Goal: Task Accomplishment & Management: Manage account settings

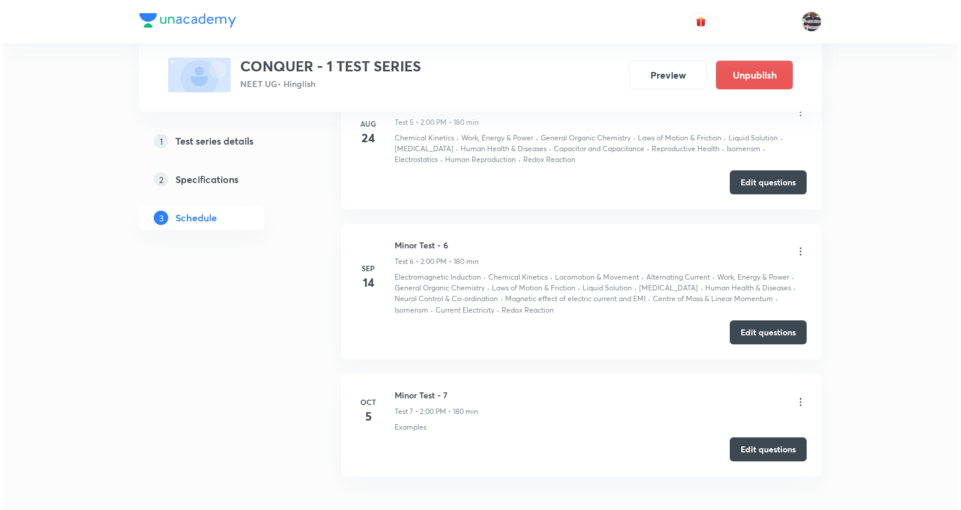
scroll to position [1548, 0]
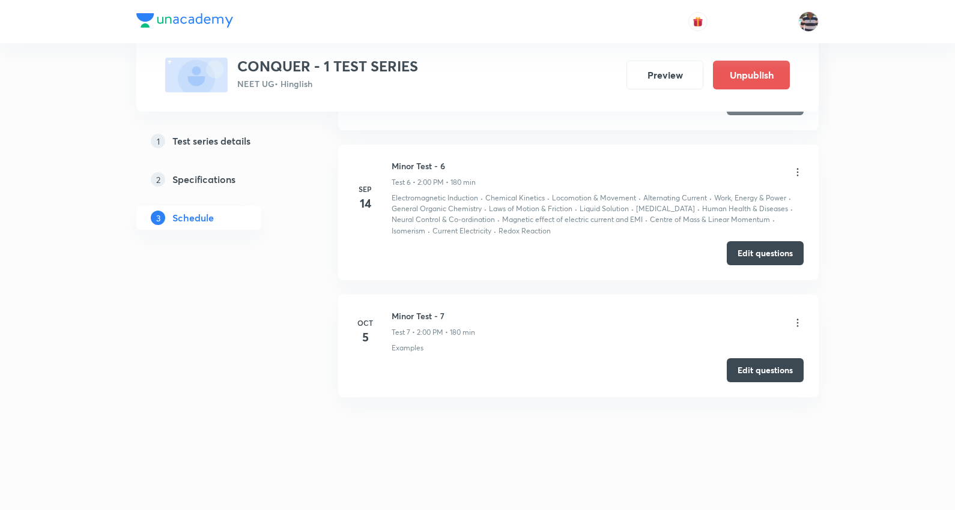
click at [797, 322] on icon at bounding box center [798, 323] width 2 height 8
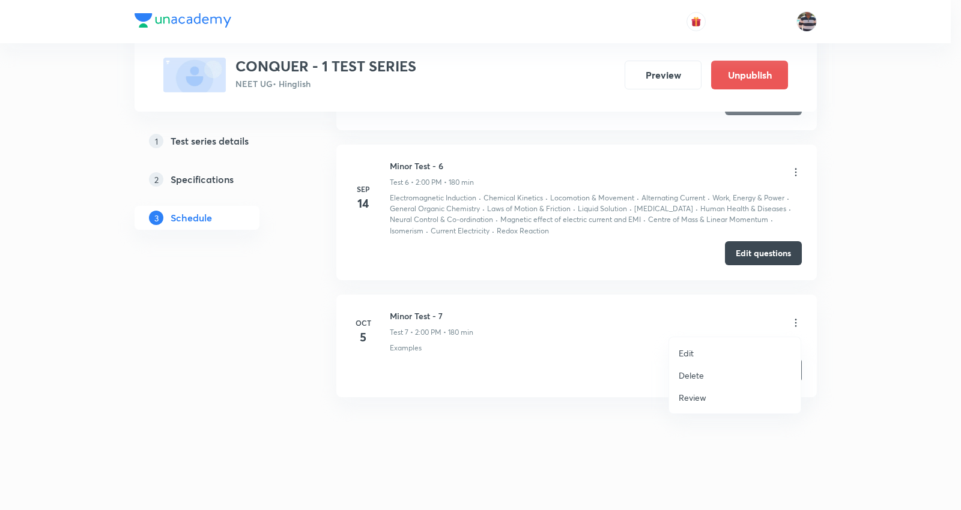
click at [692, 351] on p "Edit" at bounding box center [686, 353] width 15 height 13
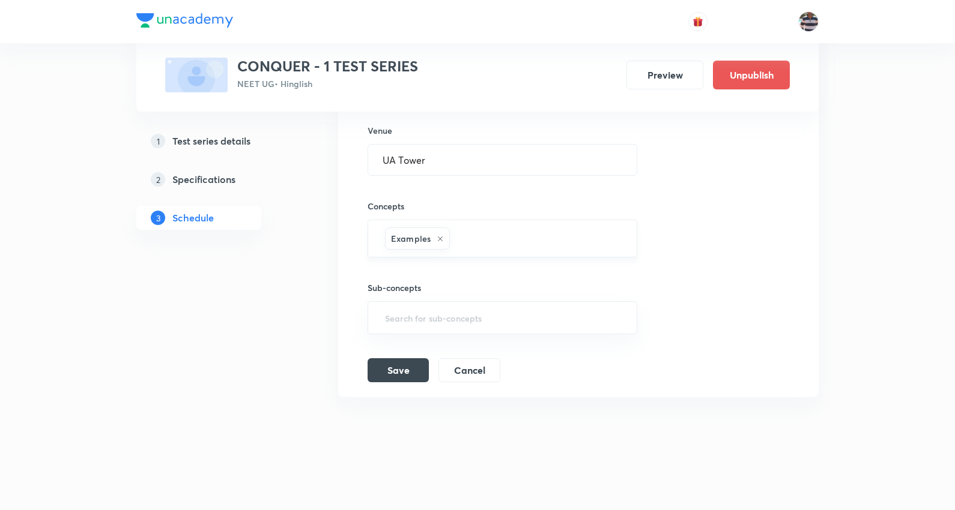
click at [441, 238] on icon at bounding box center [440, 238] width 7 height 7
click at [438, 238] on input "text" at bounding box center [503, 241] width 240 height 22
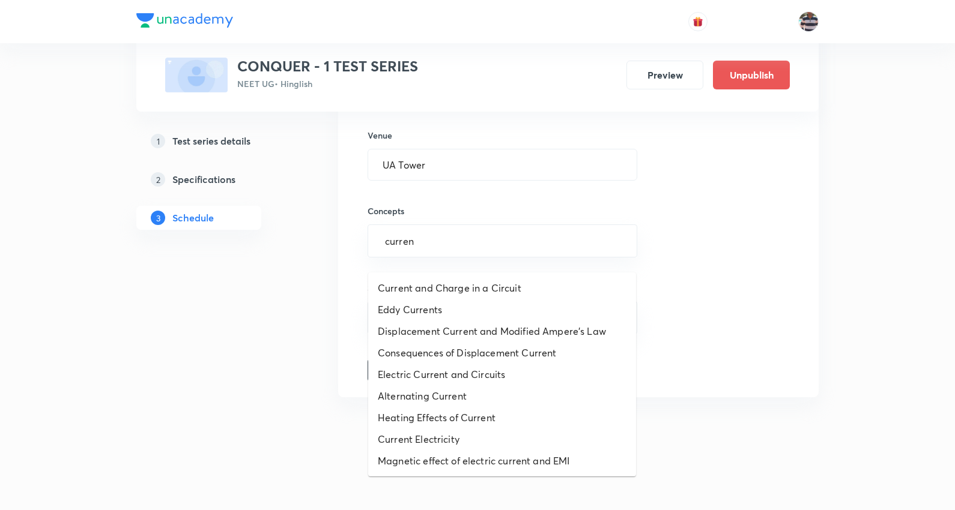
type input "current"
click at [445, 429] on li "Current Electricity" at bounding box center [502, 440] width 268 height 22
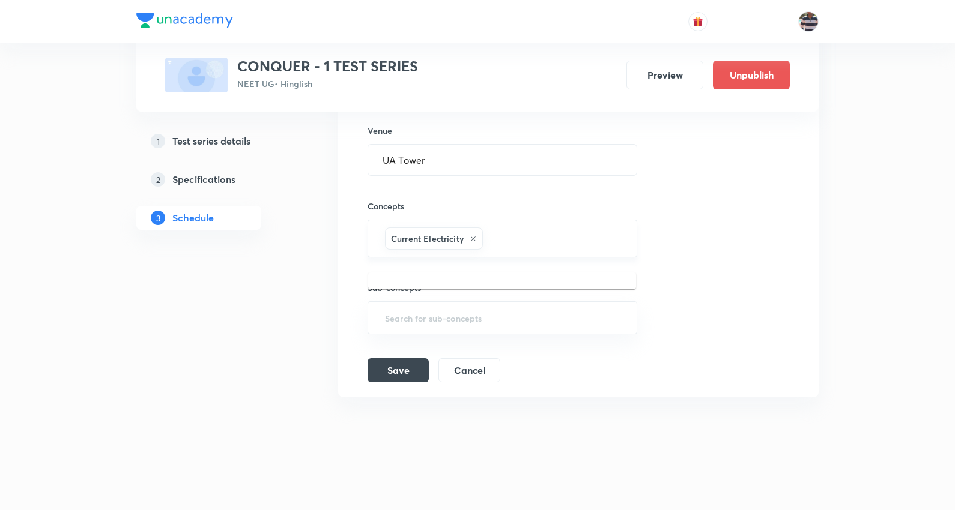
click at [488, 244] on input "text" at bounding box center [553, 239] width 137 height 22
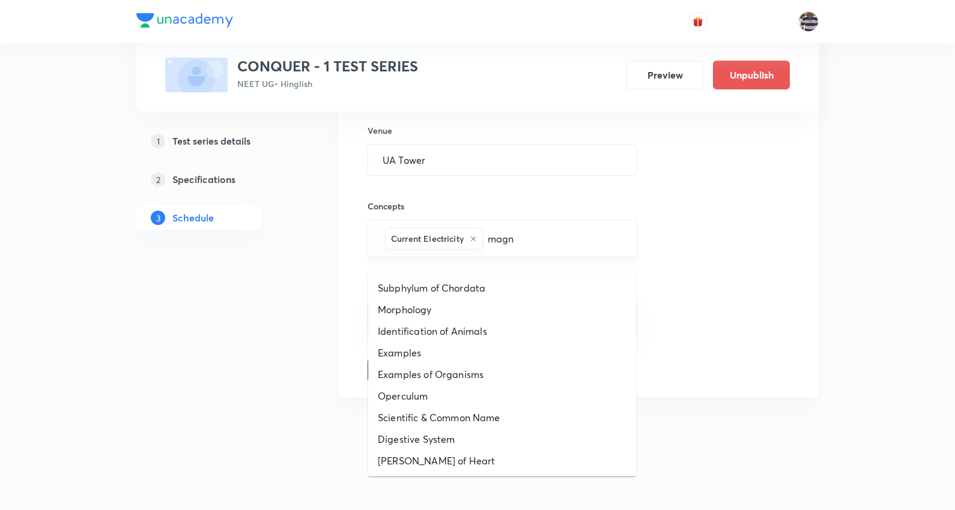
type input "magne"
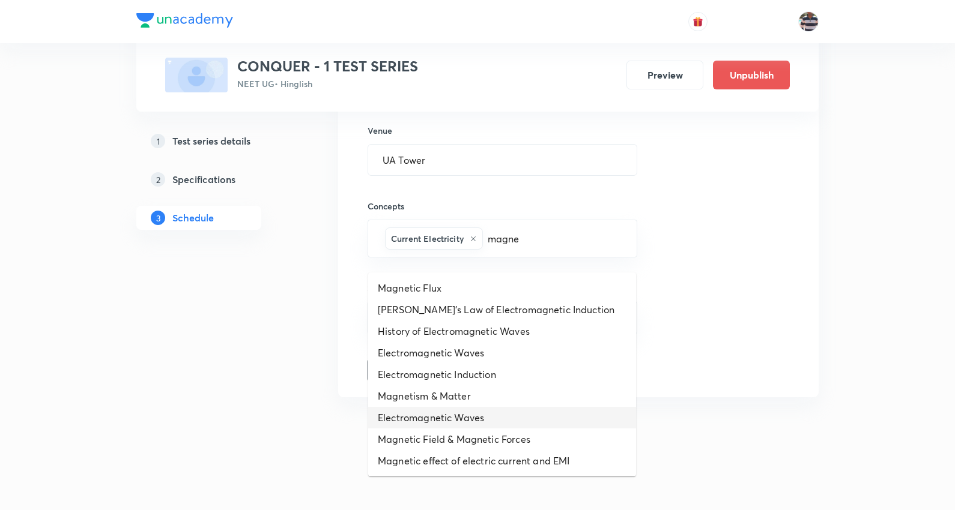
scroll to position [1427, 0]
click at [478, 364] on li "Electromagnetic Induction" at bounding box center [502, 375] width 268 height 22
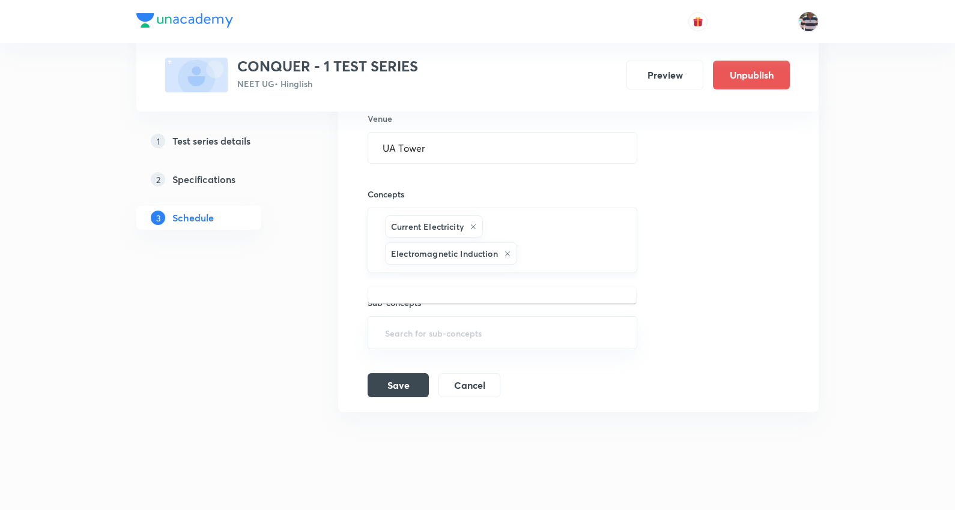
click at [539, 265] on input "text" at bounding box center [570, 254] width 103 height 22
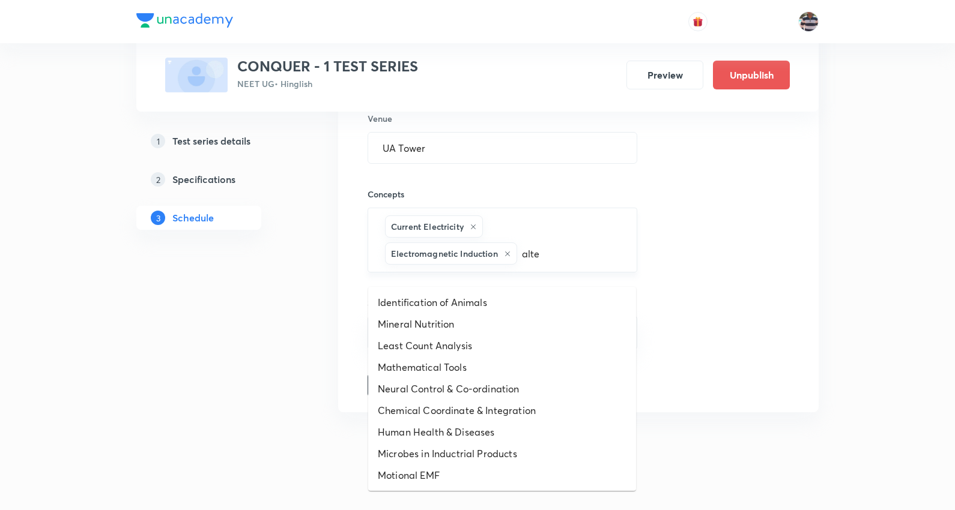
type input "alter"
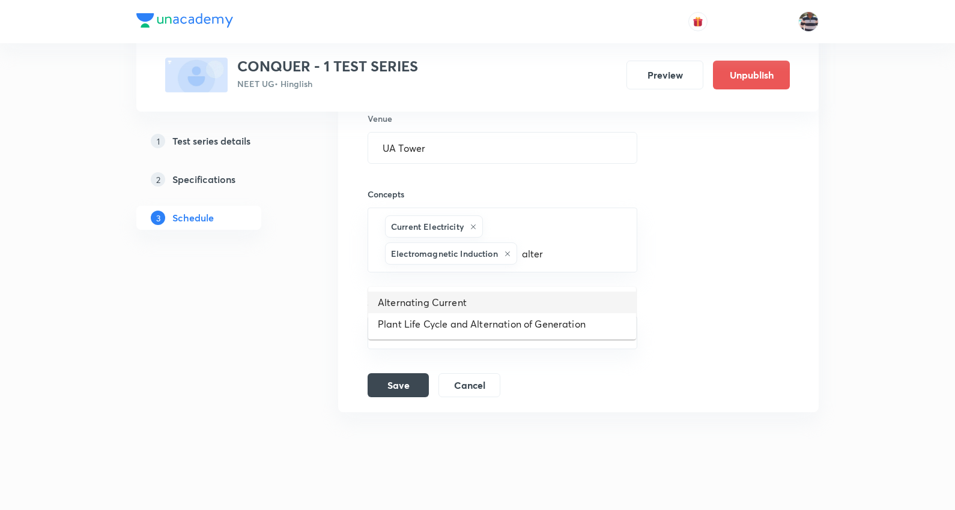
click at [465, 301] on li "Alternating Current" at bounding box center [502, 303] width 268 height 22
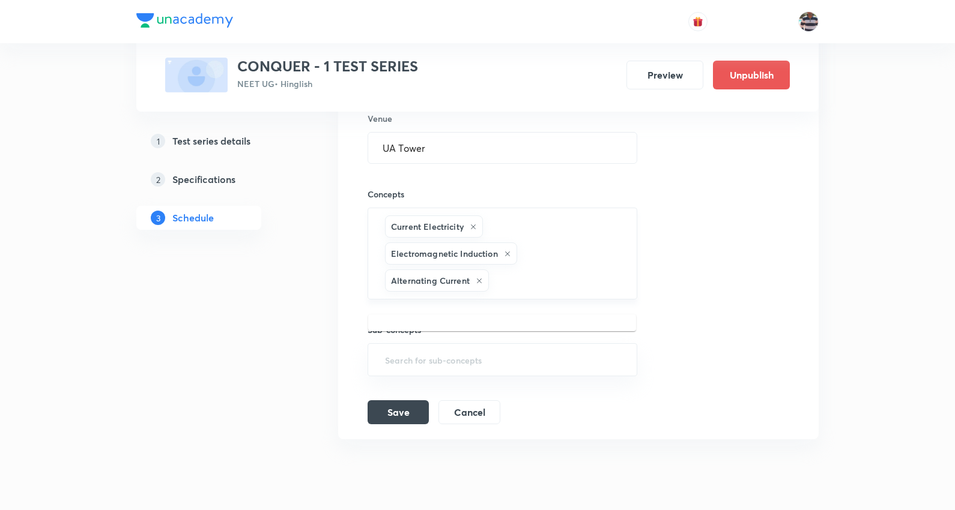
click at [515, 292] on input "text" at bounding box center [556, 281] width 131 height 22
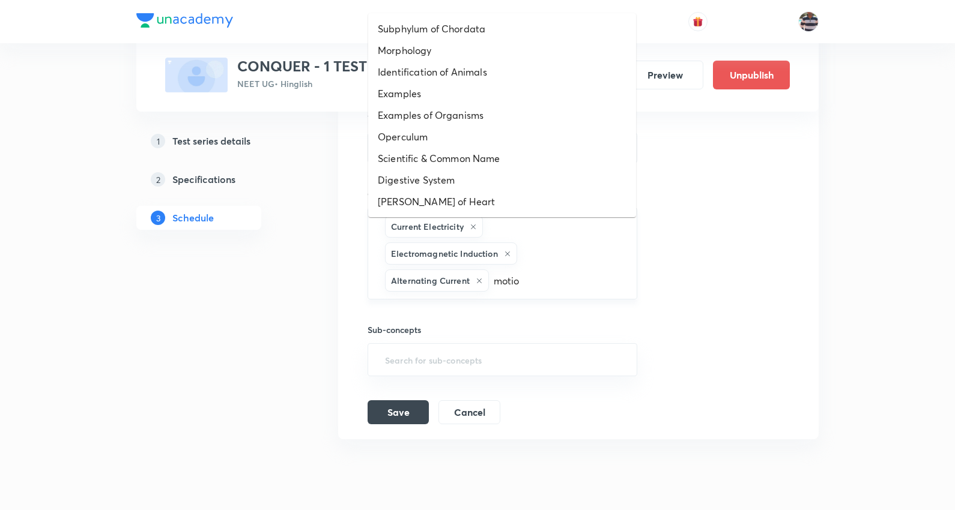
type input "motion"
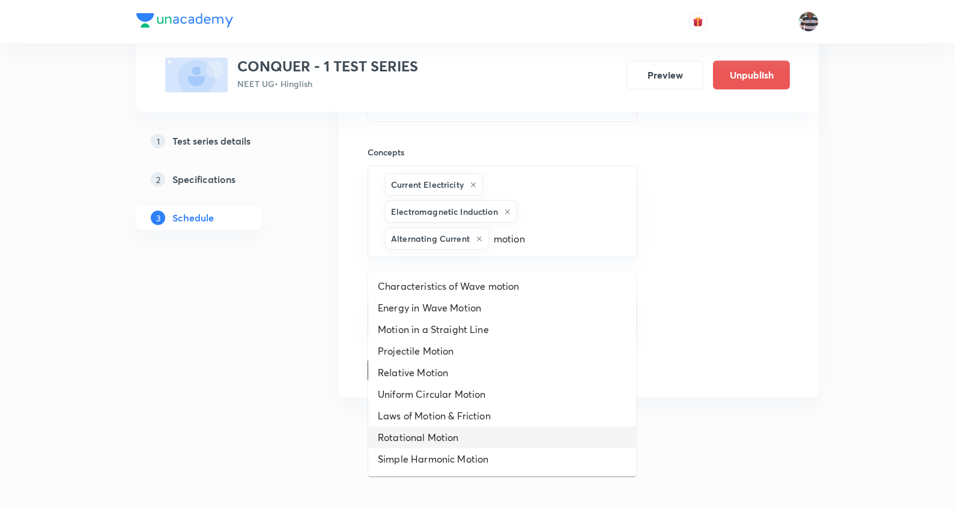
scroll to position [133, 0]
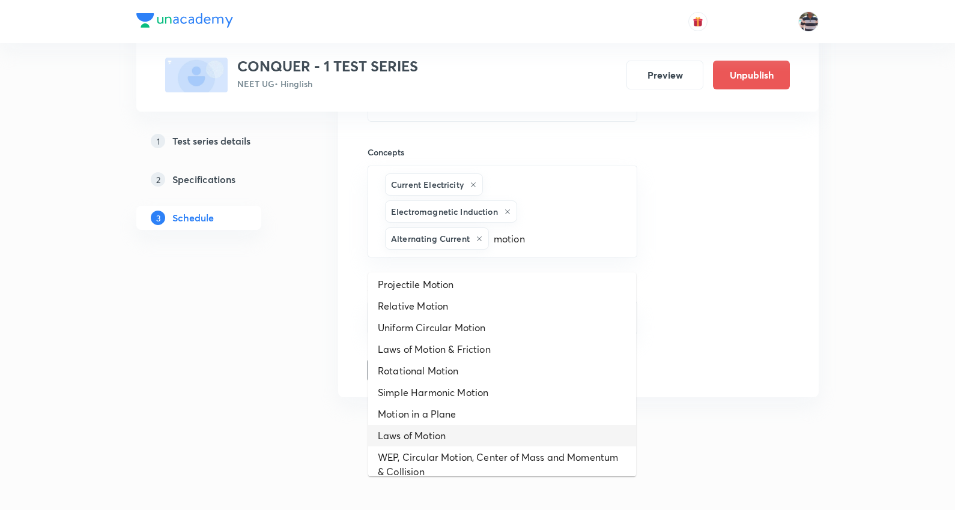
click at [440, 425] on li "Laws of Motion" at bounding box center [502, 436] width 268 height 22
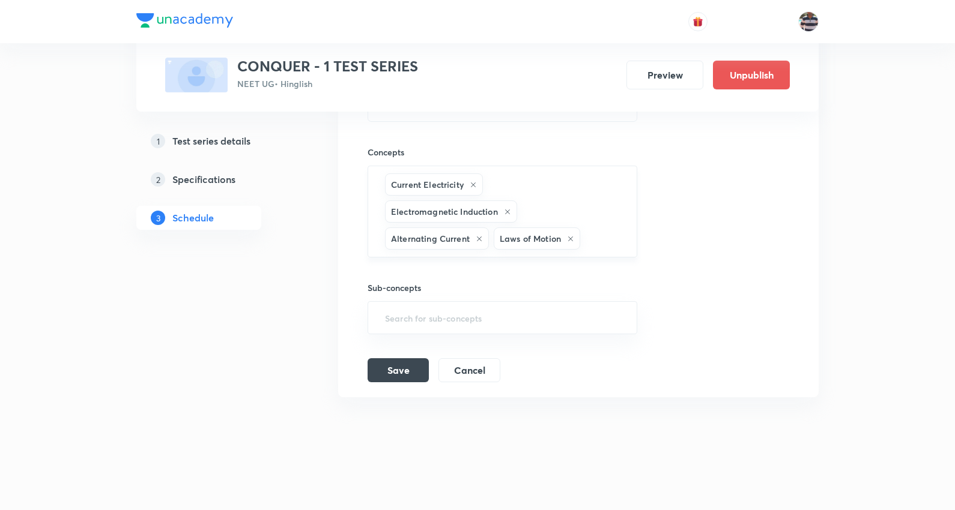
click at [523, 255] on div "Current Electricity Electromagnetic Induction Alternating Current Laws of Motio…" at bounding box center [503, 212] width 270 height 92
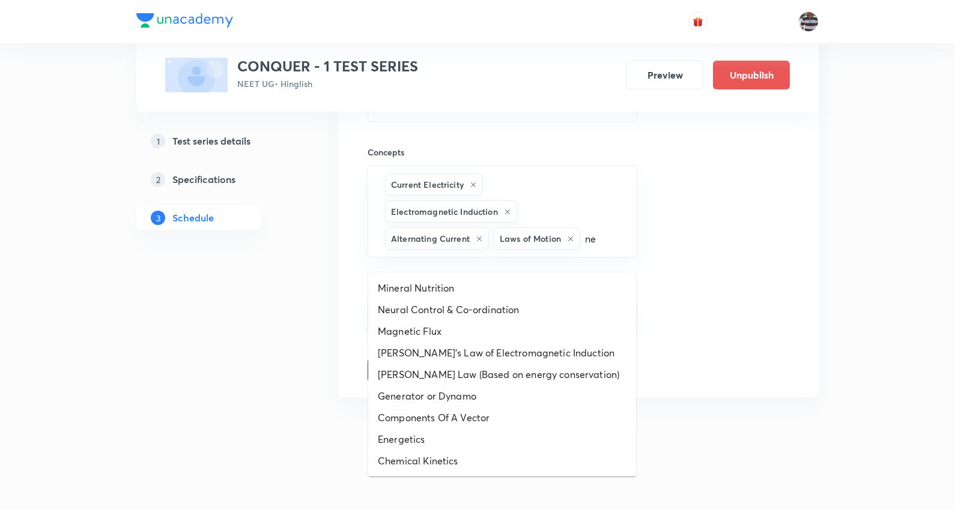
type input "n"
type input "work"
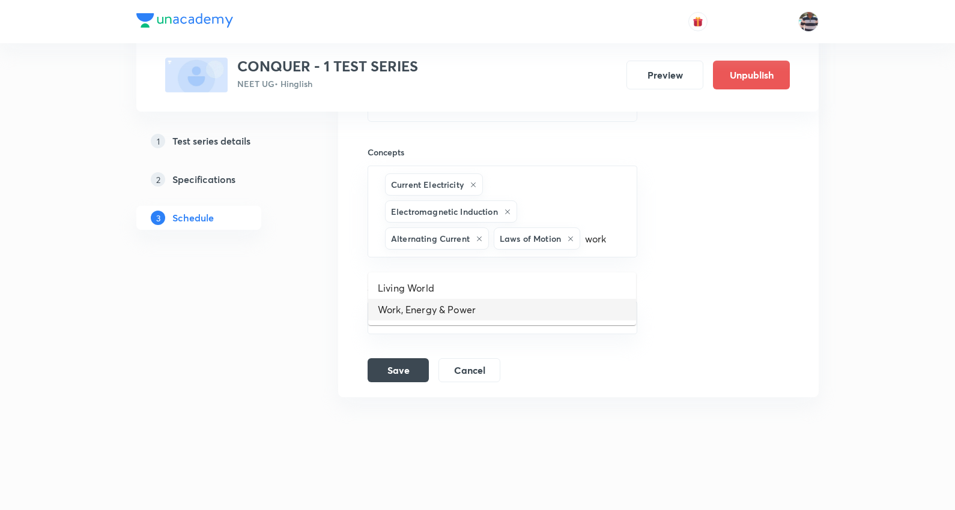
click at [431, 303] on li "Work, Energy & Power" at bounding box center [502, 310] width 268 height 22
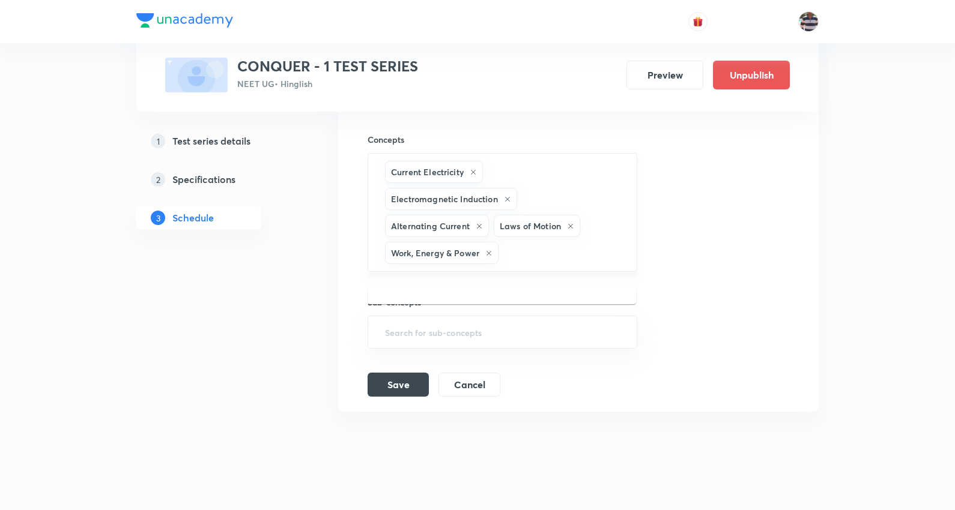
click at [528, 264] on input "text" at bounding box center [561, 253] width 121 height 22
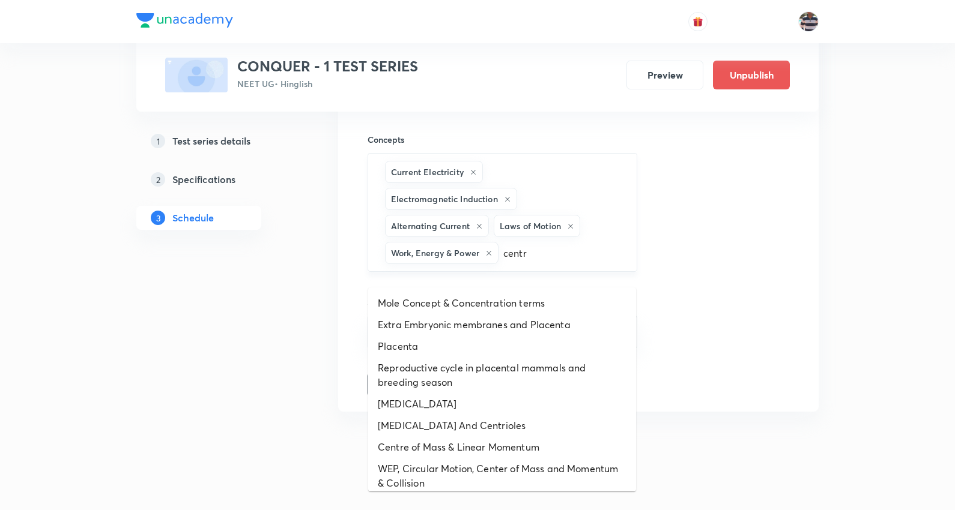
type input "centre"
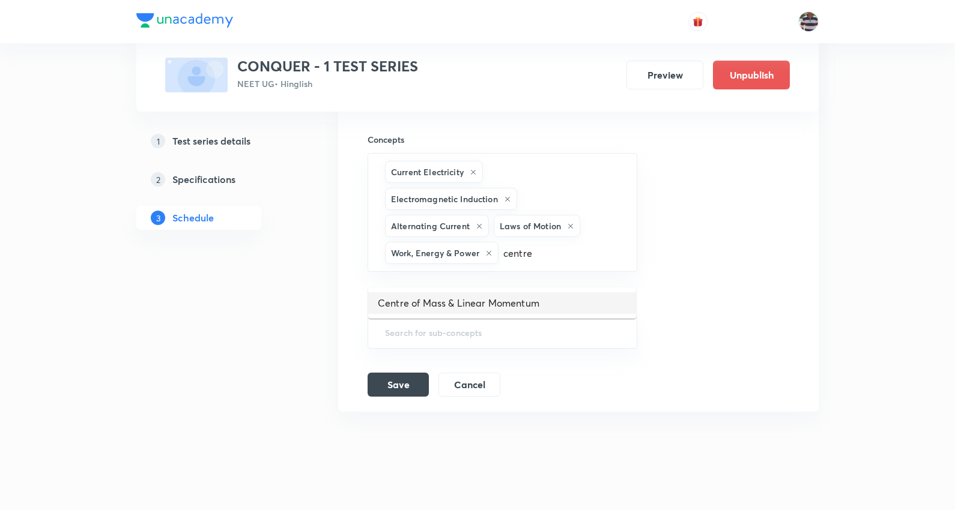
click at [505, 301] on li "Centre of Mass & Linear Momentum" at bounding box center [502, 303] width 268 height 22
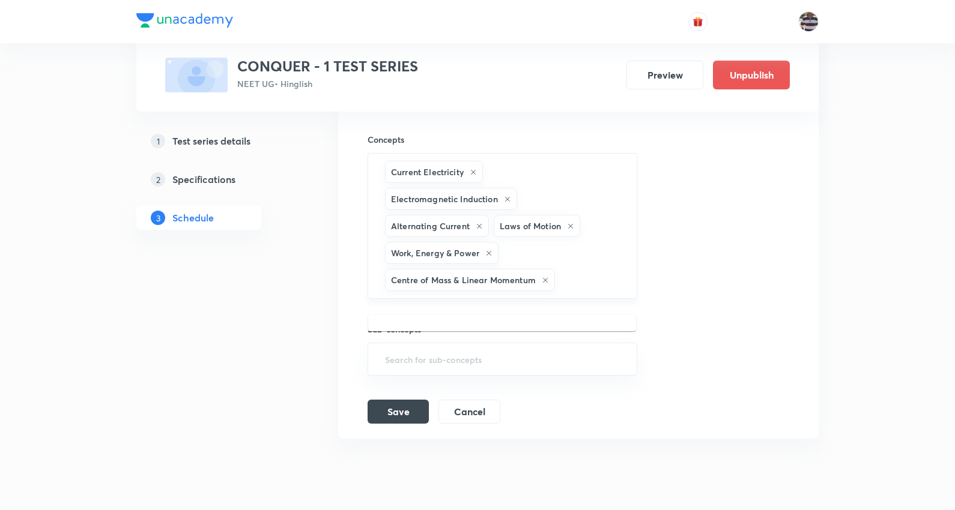
drag, startPoint x: 568, startPoint y: 286, endPoint x: 577, endPoint y: 280, distance: 10.3
click at [568, 286] on input "text" at bounding box center [589, 280] width 65 height 22
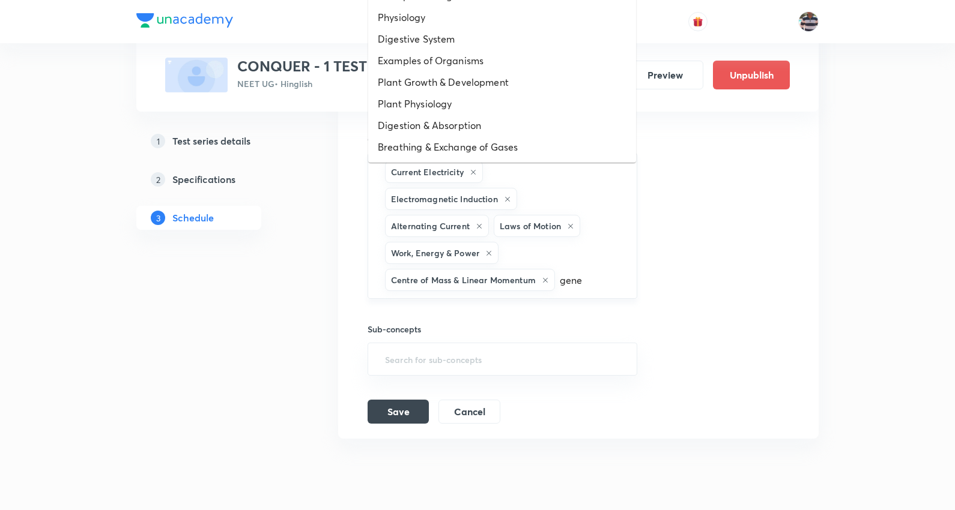
type input "gener"
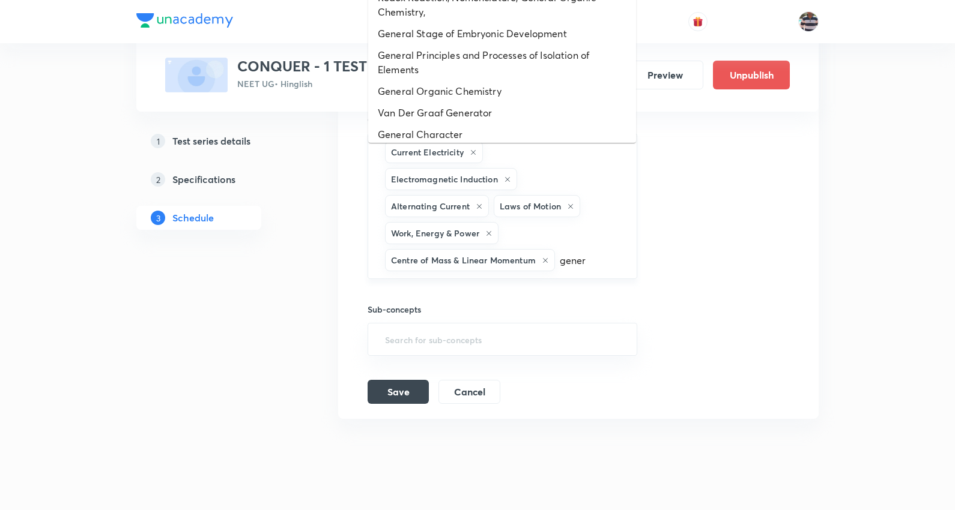
scroll to position [1536, 0]
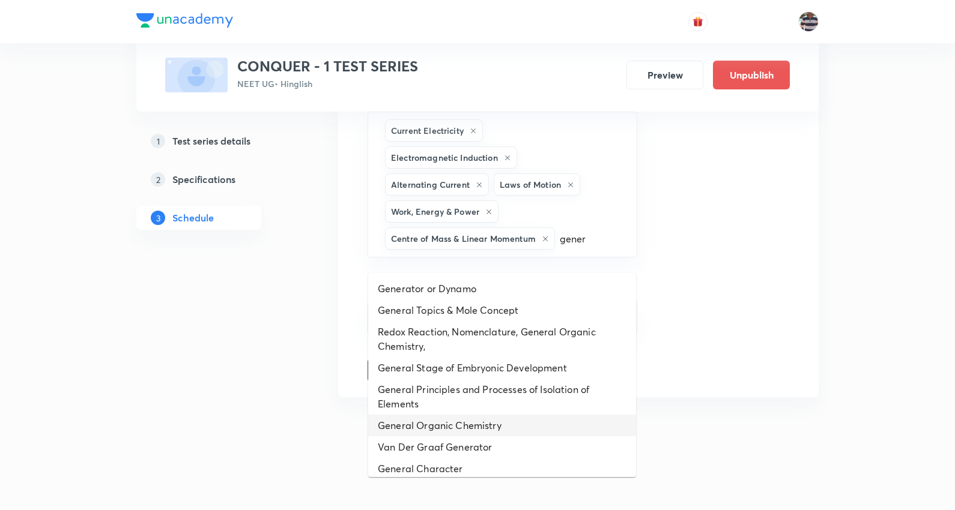
click at [470, 415] on li "General Organic Chemistry" at bounding box center [502, 426] width 268 height 22
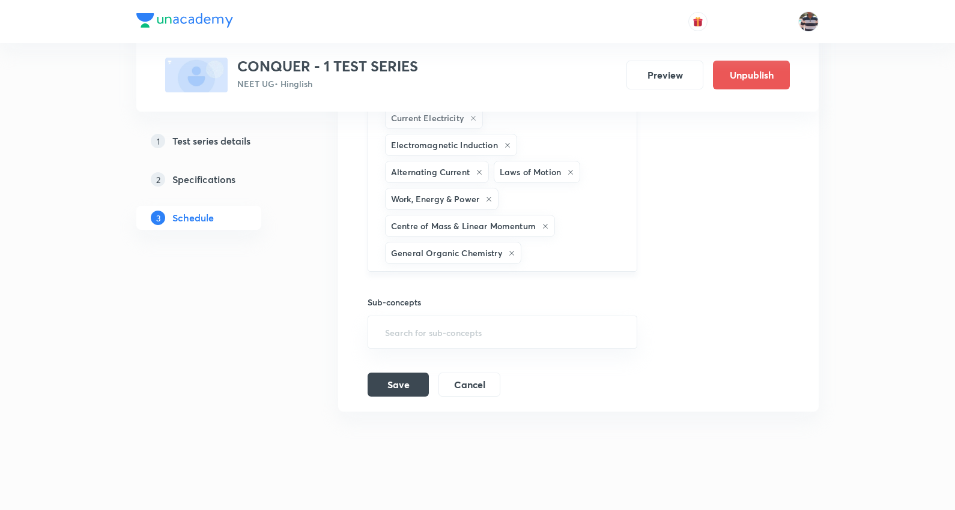
click at [549, 237] on div "Centre of Mass & Linear Momentum" at bounding box center [470, 226] width 170 height 22
click at [545, 258] on input "text" at bounding box center [573, 253] width 98 height 22
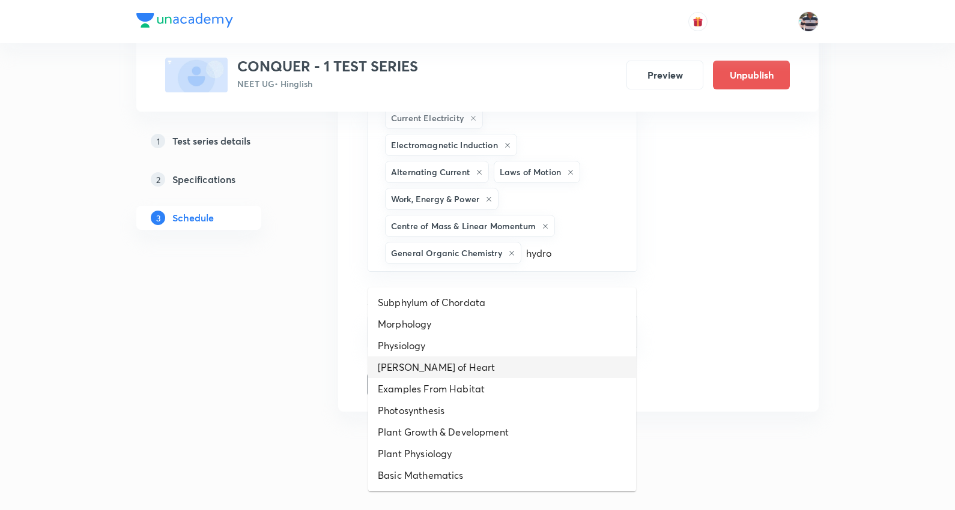
scroll to position [0, 0]
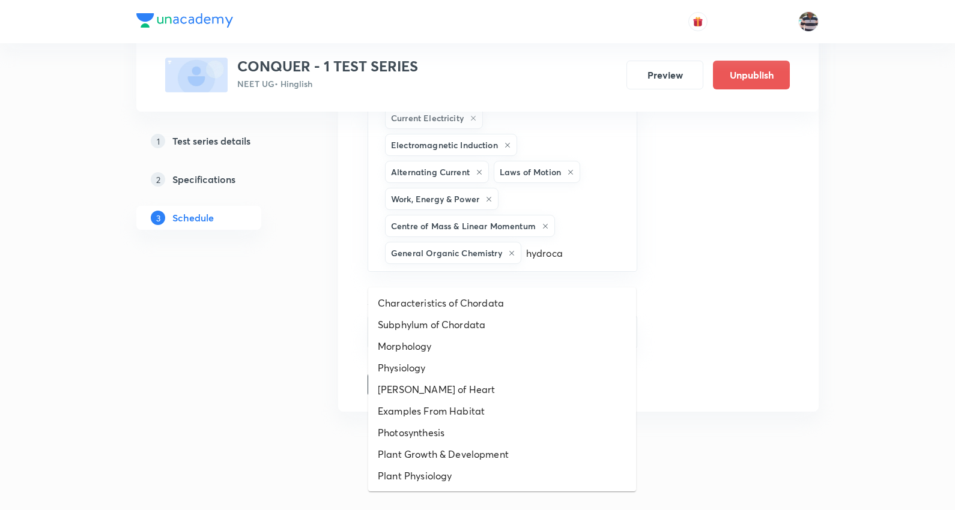
type input "hydrocar"
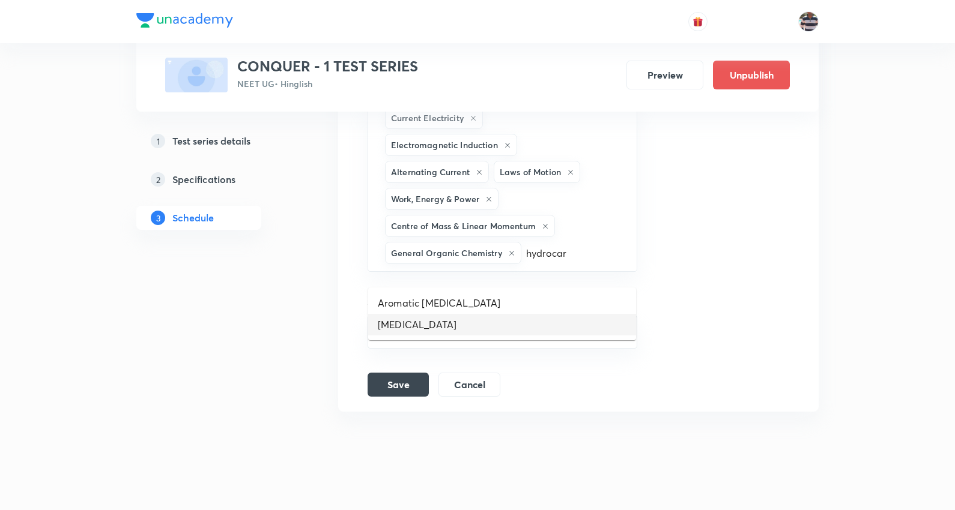
click at [443, 328] on li "[MEDICAL_DATA]" at bounding box center [502, 325] width 268 height 22
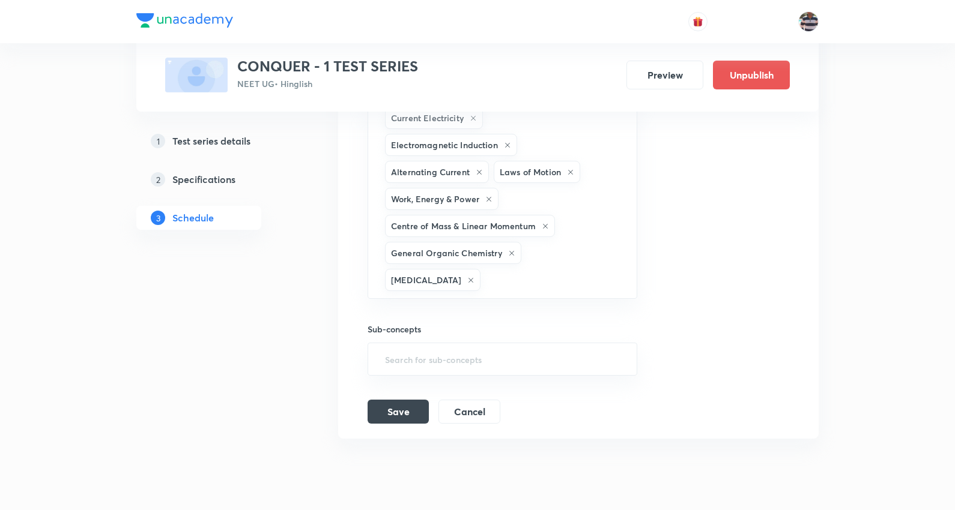
click at [646, 265] on div "Test title 14/99 [MEDICAL_DATA] - 7 ​ Schedule for [DATE] 2:00 PM ​ Duration (i…" at bounding box center [579, 8] width 422 height 831
click at [483, 285] on input "text" at bounding box center [552, 280] width 139 height 22
type input "iso"
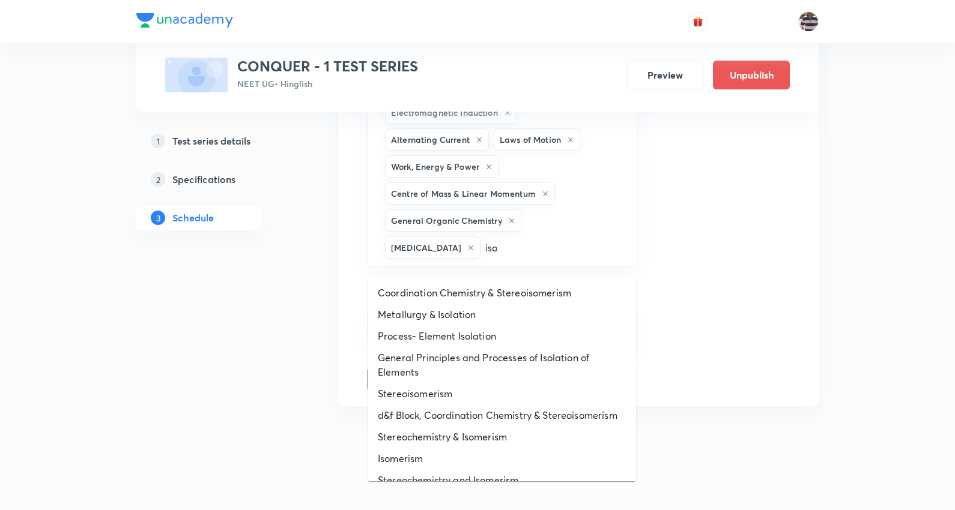
scroll to position [1586, 0]
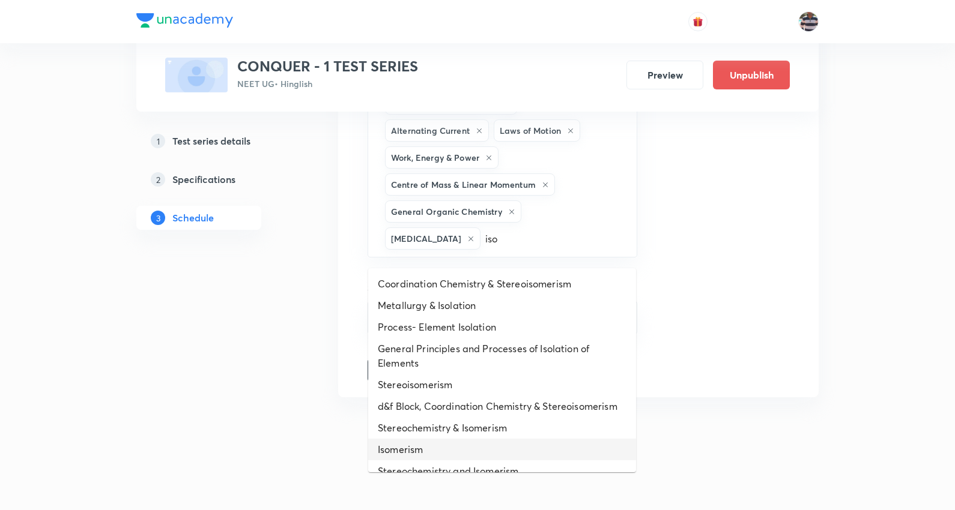
click at [423, 453] on li "Isomerism" at bounding box center [502, 450] width 268 height 22
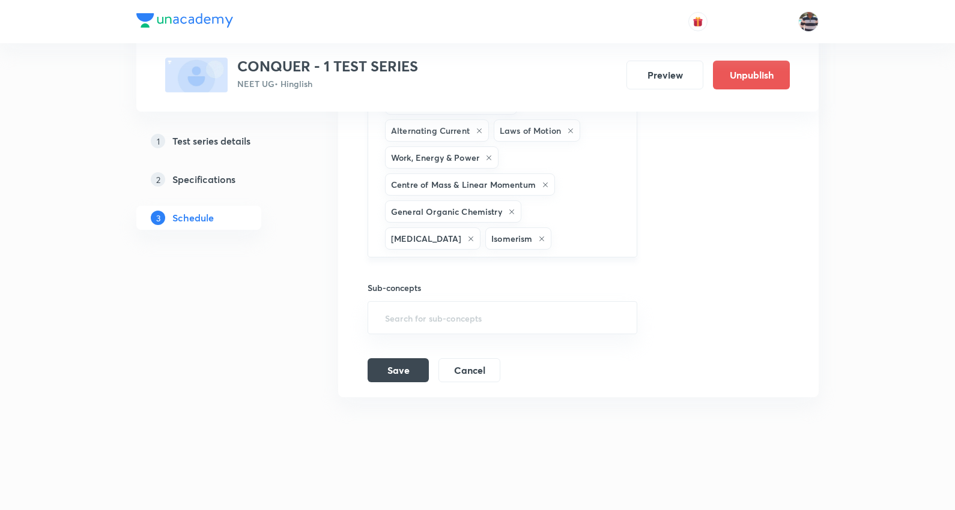
click at [525, 255] on div "Current Electricity Electromagnetic Induction Alternating Current Laws of Motio…" at bounding box center [503, 158] width 270 height 200
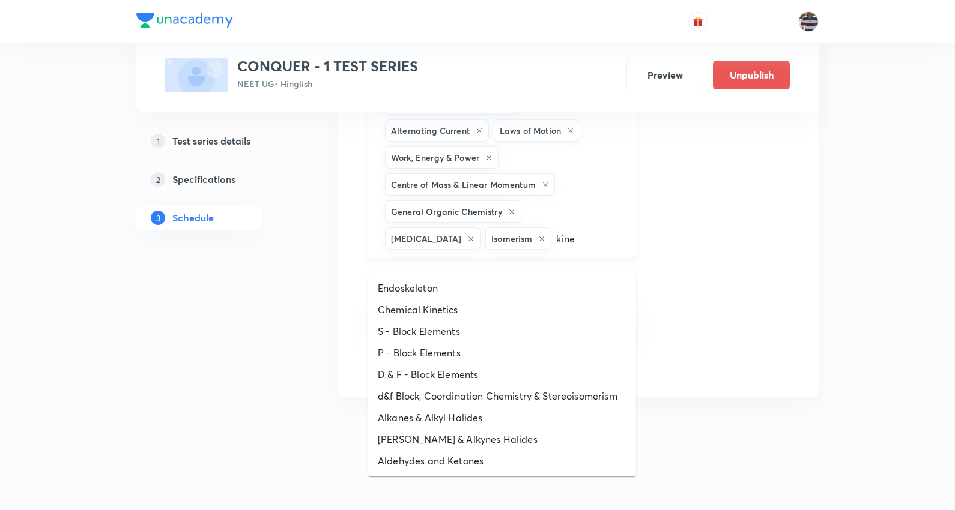
type input "kinet"
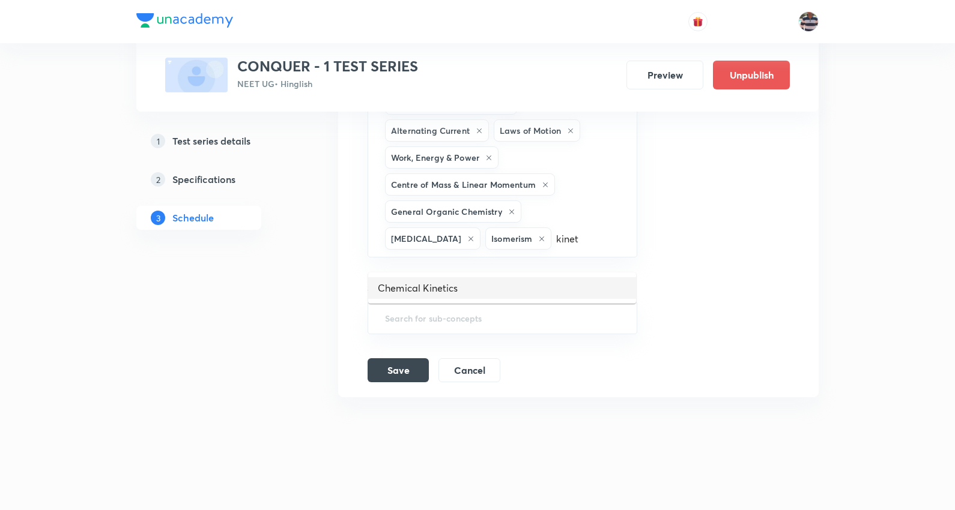
click at [462, 278] on li "Chemical Kinetics" at bounding box center [502, 288] width 268 height 22
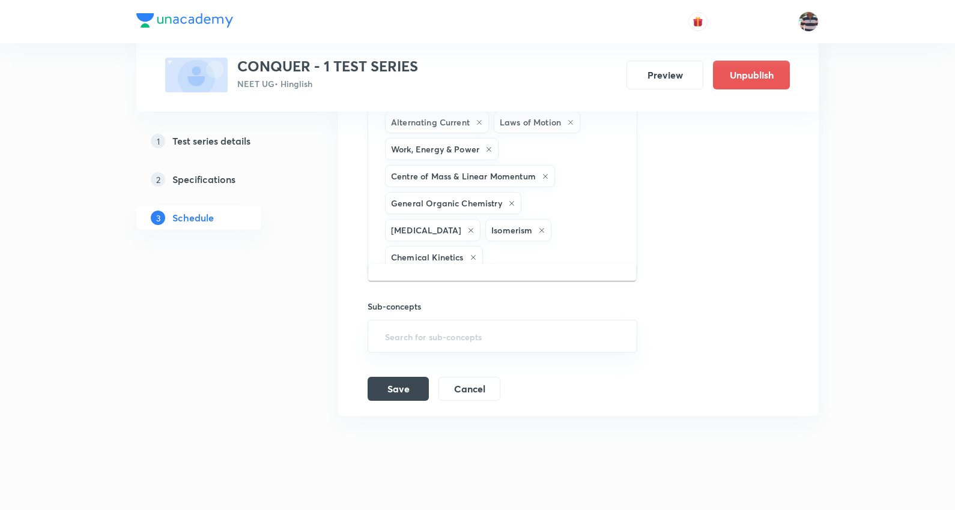
click at [596, 249] on input "text" at bounding box center [553, 257] width 137 height 22
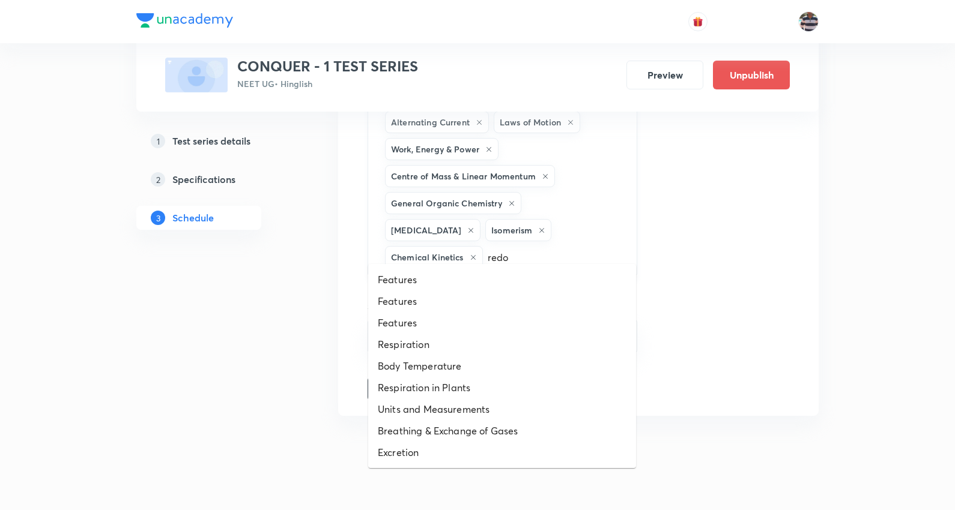
type input "redox"
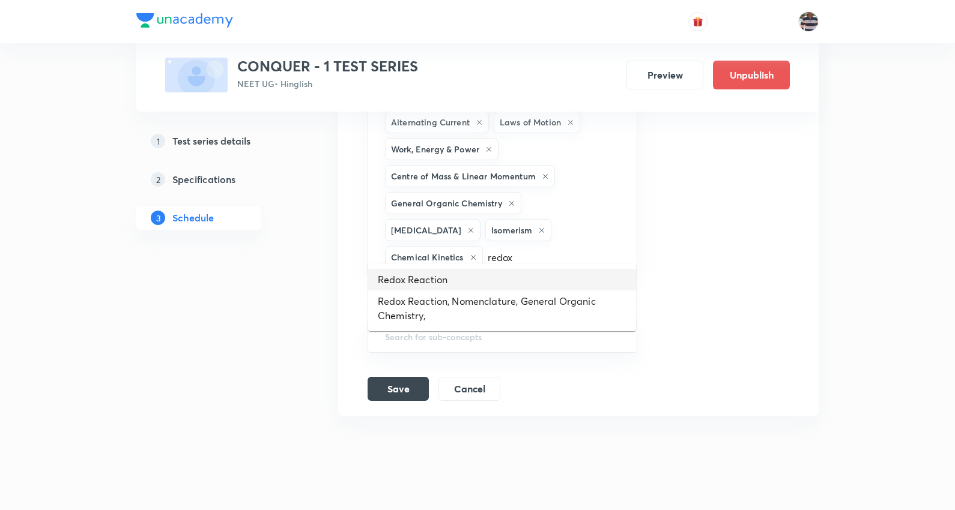
click at [426, 279] on li "Redox Reaction" at bounding box center [502, 280] width 268 height 22
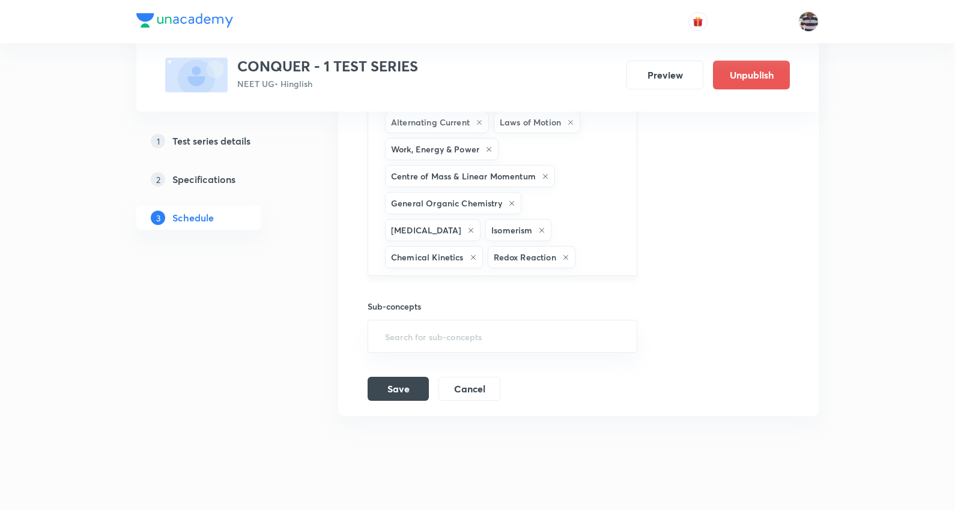
click at [578, 267] on input "text" at bounding box center [600, 257] width 44 height 22
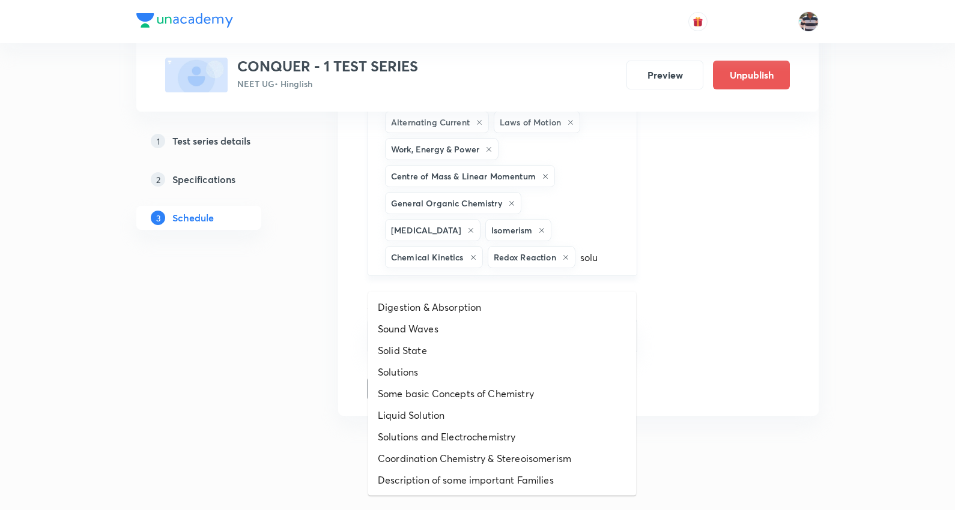
type input "solut"
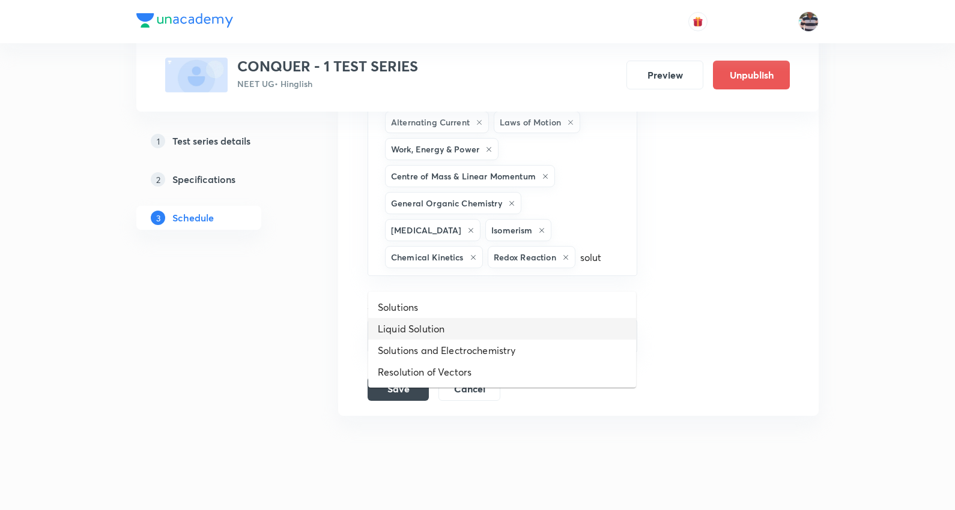
click at [431, 329] on li "Liquid Solution" at bounding box center [502, 329] width 268 height 22
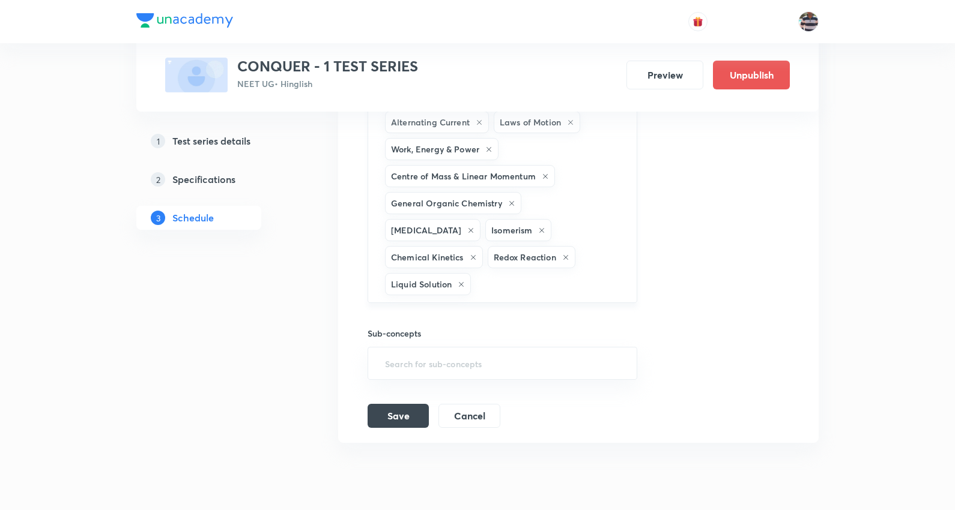
click at [585, 273] on input "text" at bounding box center [547, 284] width 148 height 22
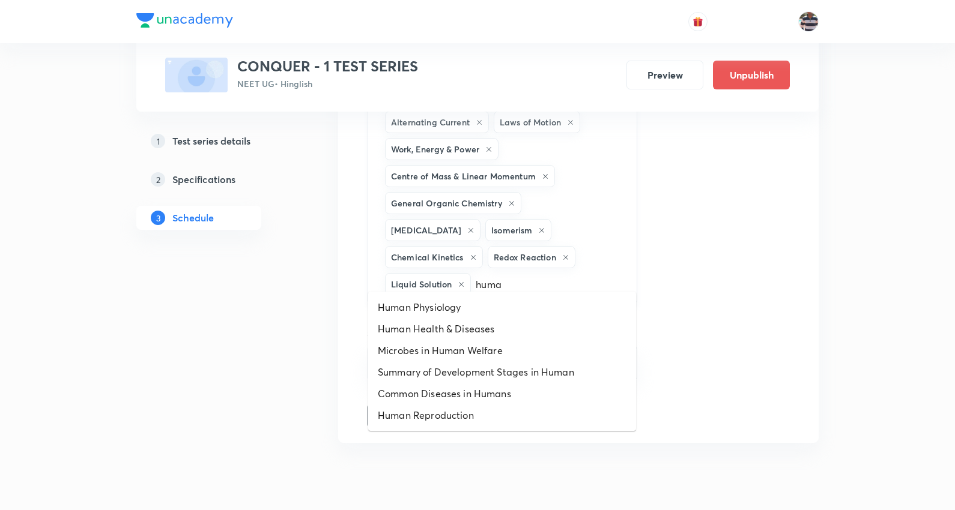
type input "human"
click at [455, 319] on li "Human Health & Diseases" at bounding box center [502, 329] width 268 height 22
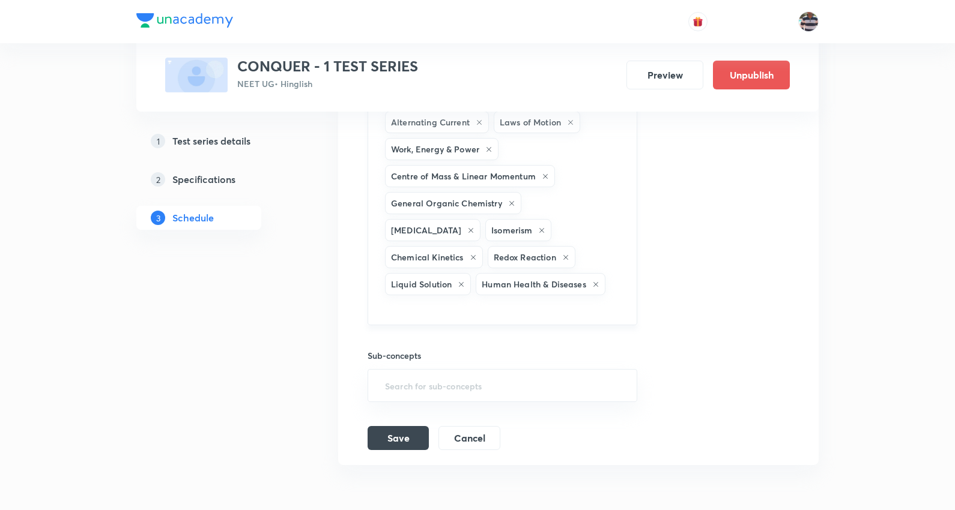
click at [569, 301] on input "text" at bounding box center [503, 309] width 240 height 22
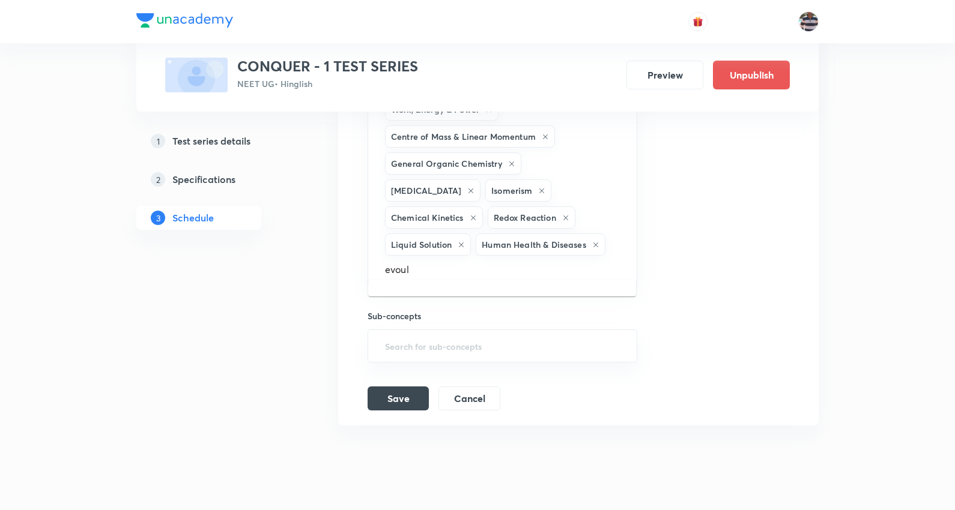
scroll to position [1645, 0]
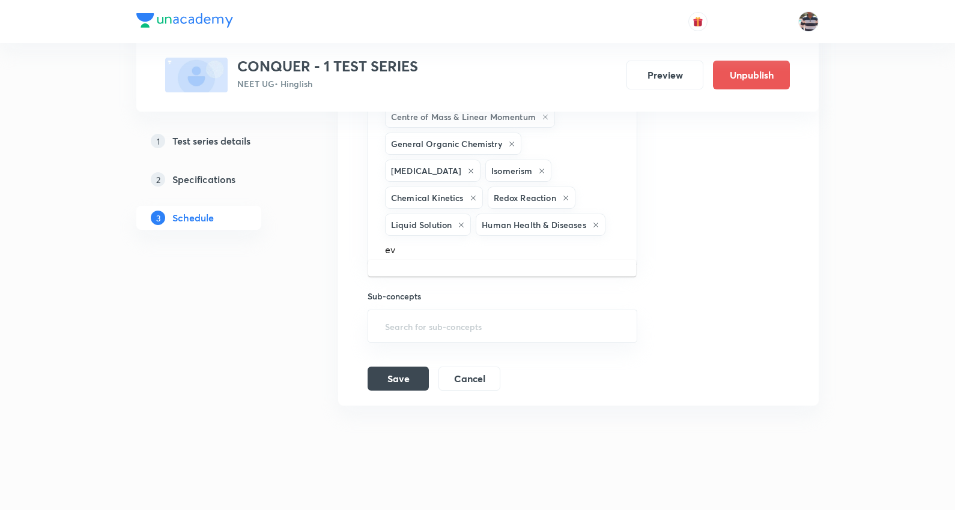
type input "e"
type input "E"
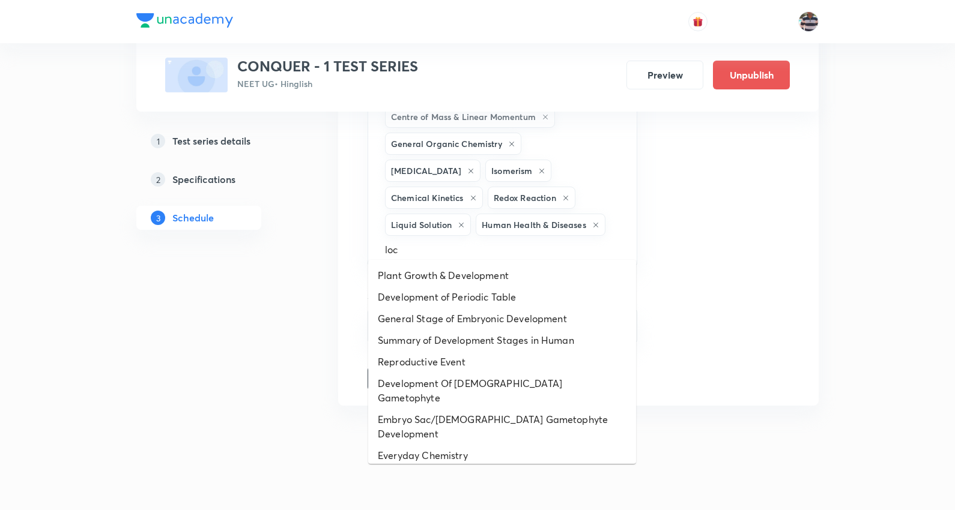
type input "loco"
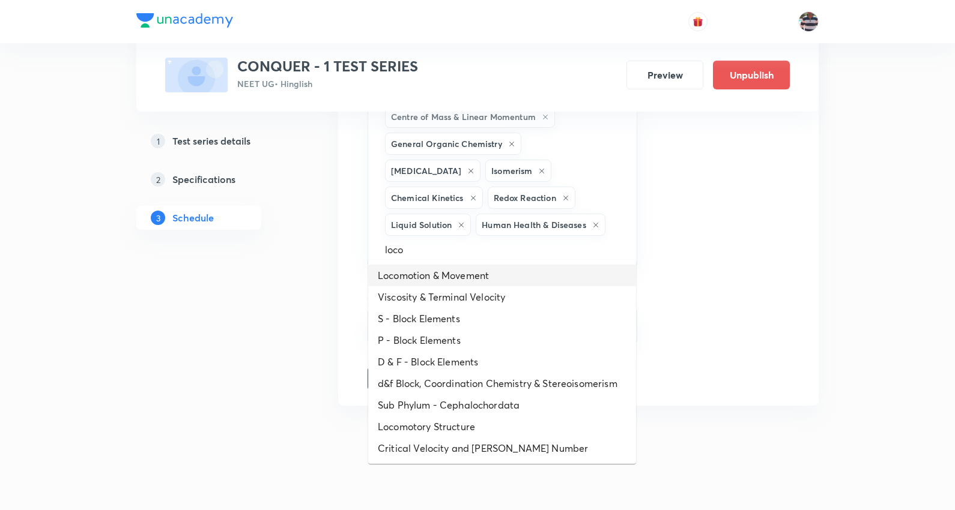
click at [488, 273] on li "Locomotion & Movement" at bounding box center [502, 276] width 268 height 22
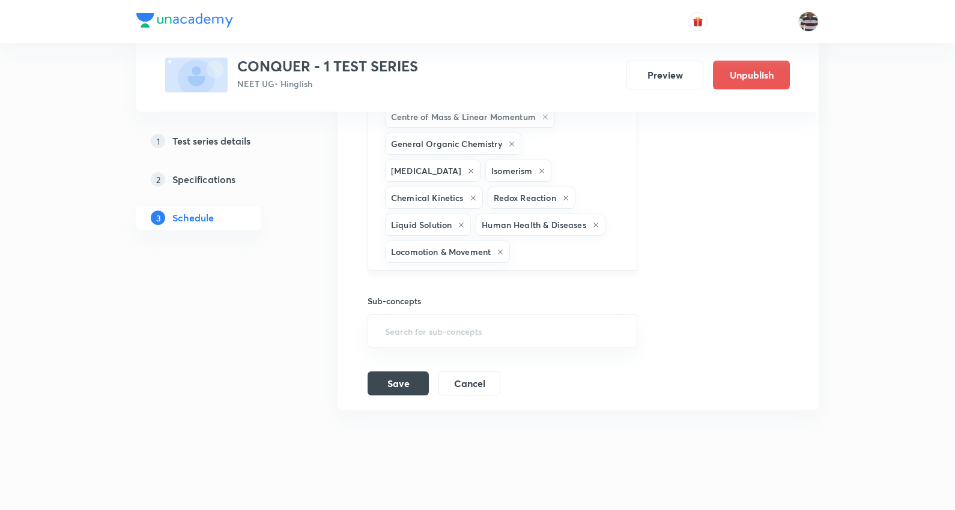
click at [553, 260] on input "text" at bounding box center [566, 252] width 109 height 22
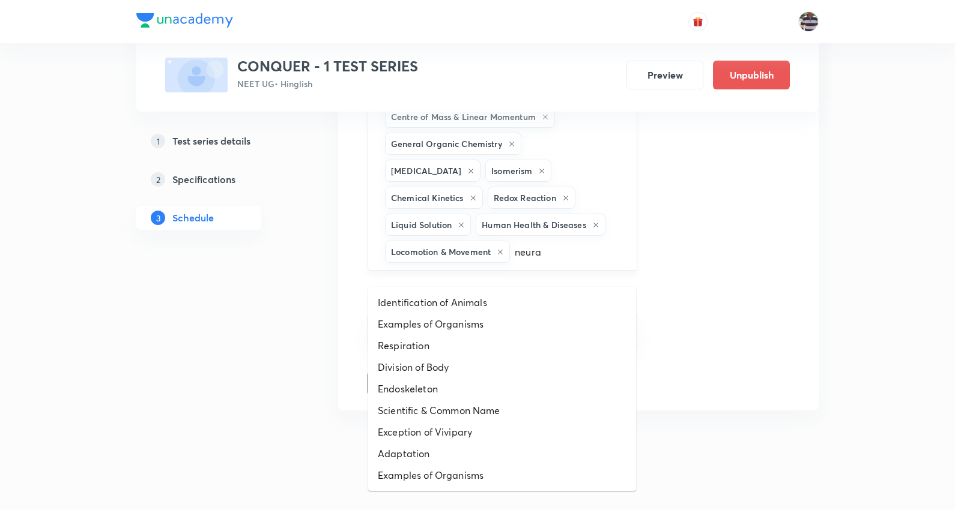
type input "neural"
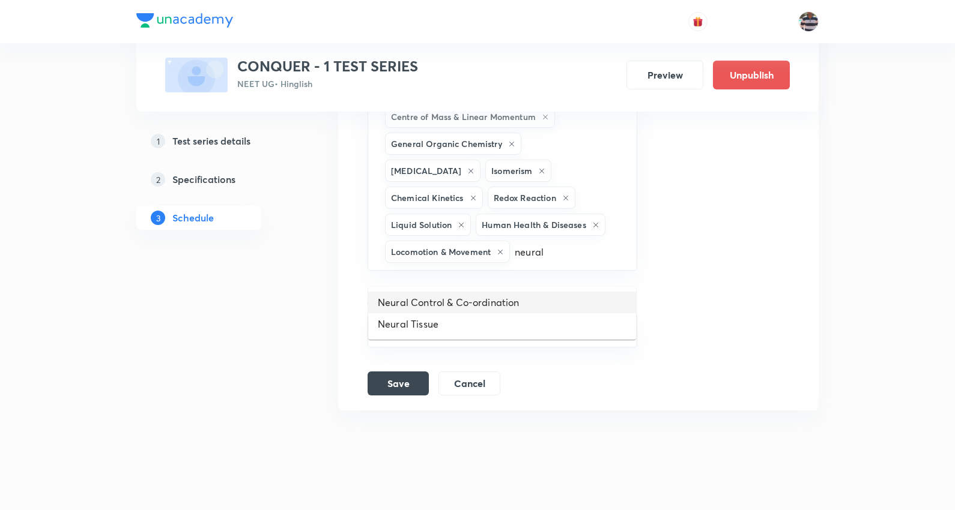
click at [476, 305] on li "Neural Control & Co-ordination" at bounding box center [502, 303] width 268 height 22
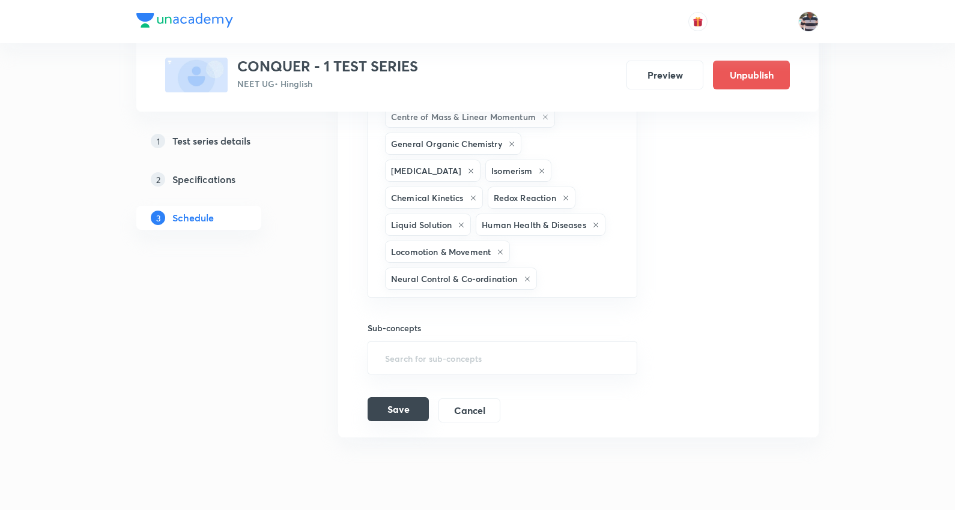
click at [405, 420] on button "Save" at bounding box center [398, 410] width 61 height 24
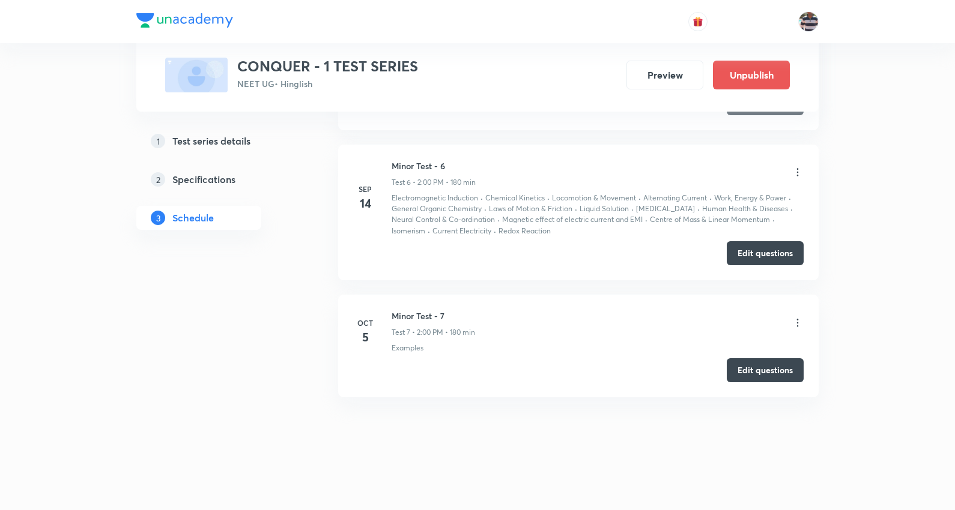
scroll to position [843, 0]
